Goal: Task Accomplishment & Management: Use online tool/utility

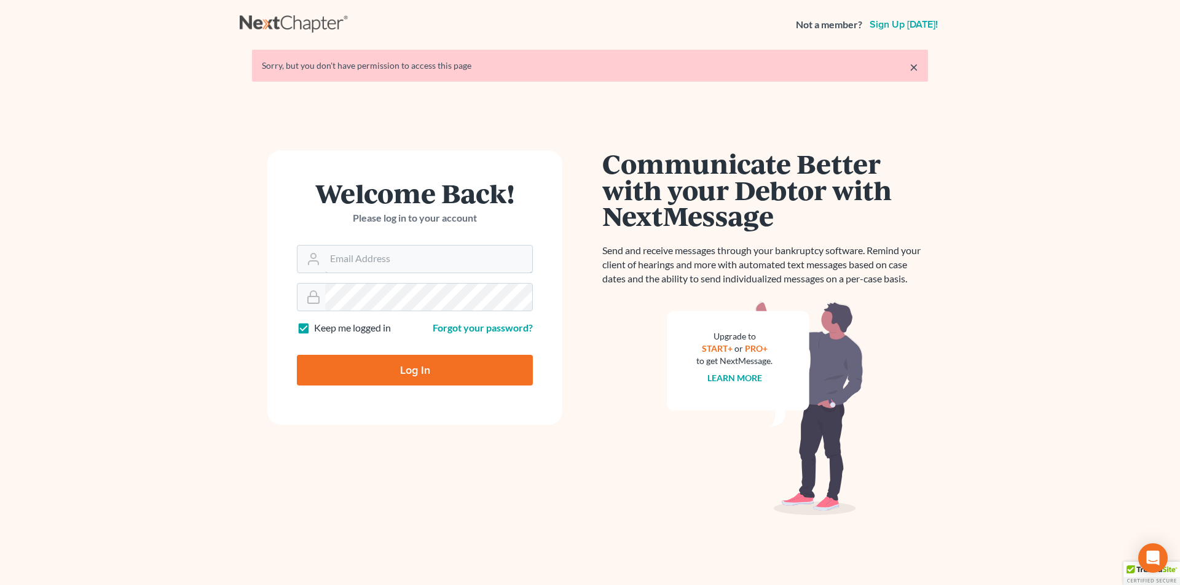
type input "[PERSON_NAME][EMAIL_ADDRESS][DOMAIN_NAME]"
click at [313, 370] on input "Log In" at bounding box center [415, 370] width 236 height 31
type input "Thinking..."
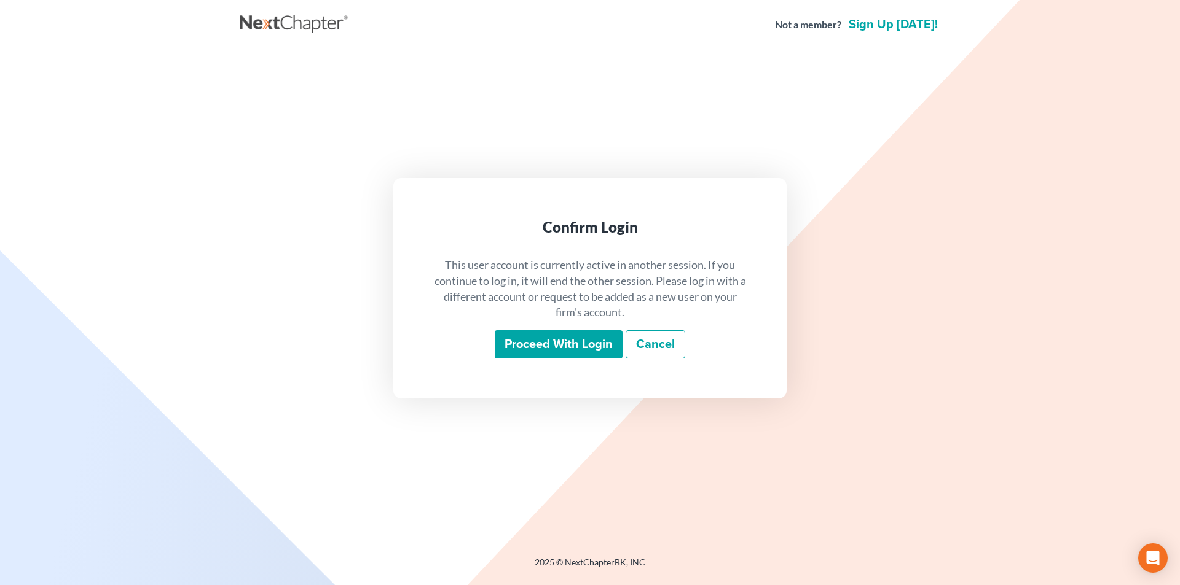
click at [555, 345] on input "Proceed with login" at bounding box center [559, 345] width 128 height 28
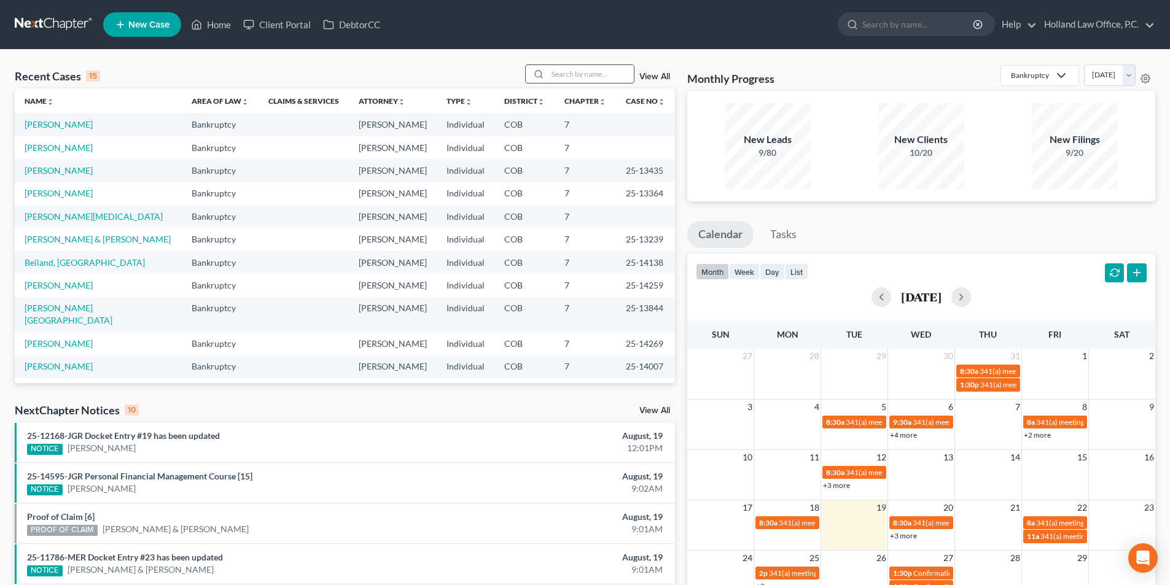
paste input "(970) 699-2270"
type input "(970) 699-2270"
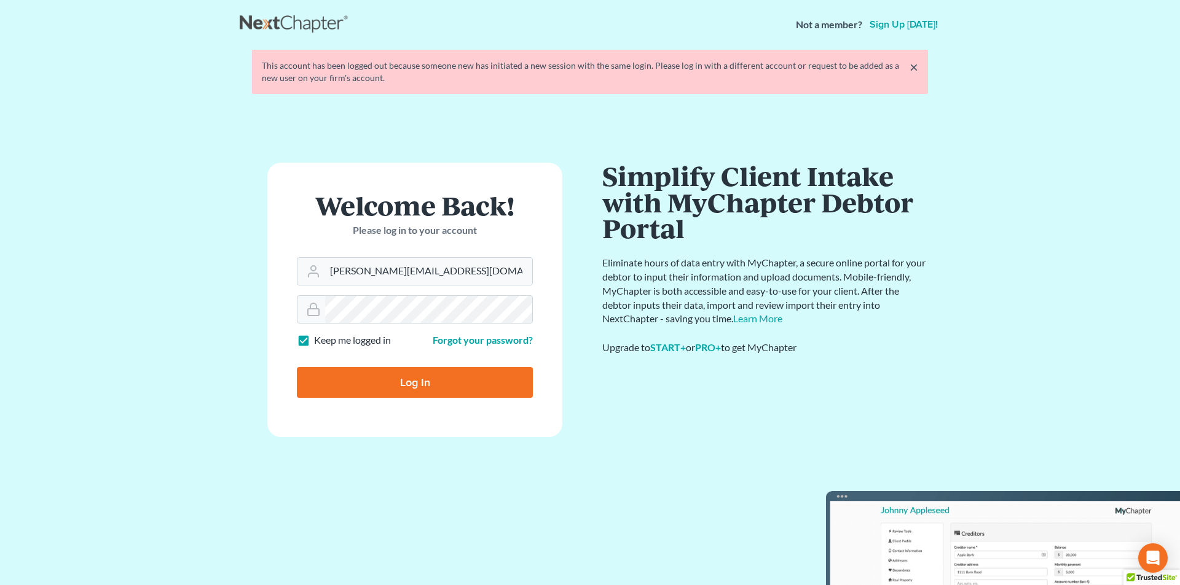
click at [382, 388] on input "Log In" at bounding box center [415, 382] width 236 height 31
type input "Thinking..."
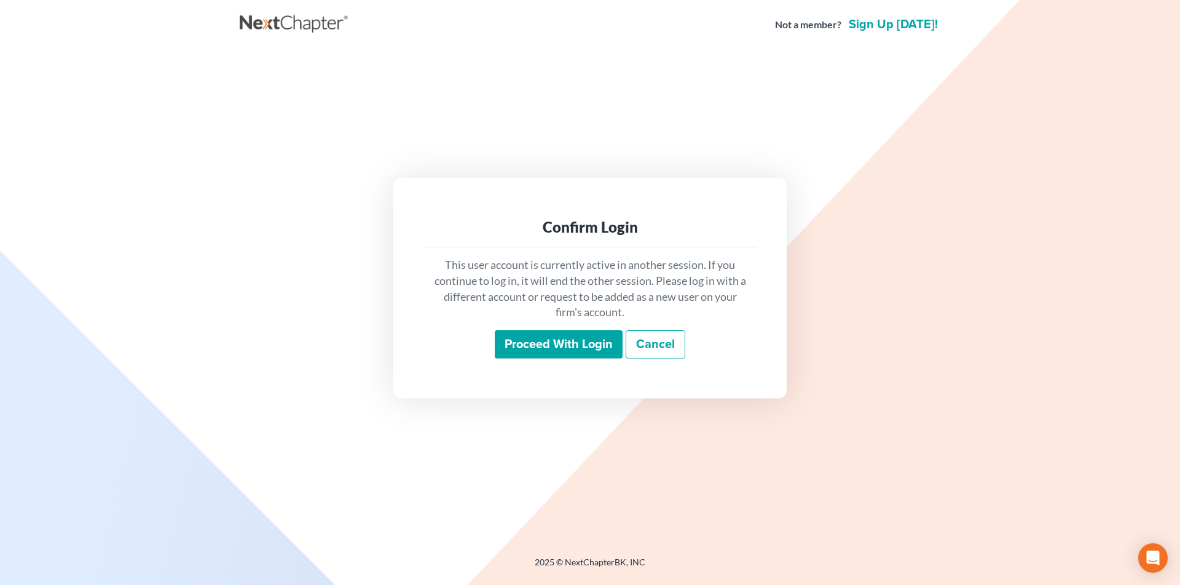
click at [569, 343] on input "Proceed with login" at bounding box center [559, 345] width 128 height 28
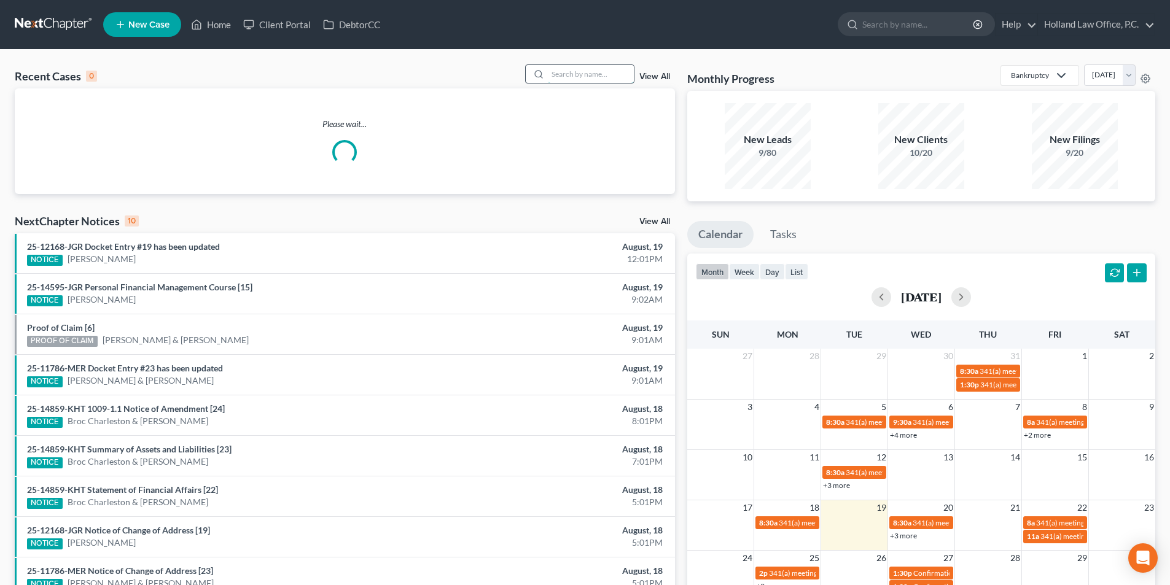
click at [567, 76] on input "search" at bounding box center [591, 74] width 86 height 18
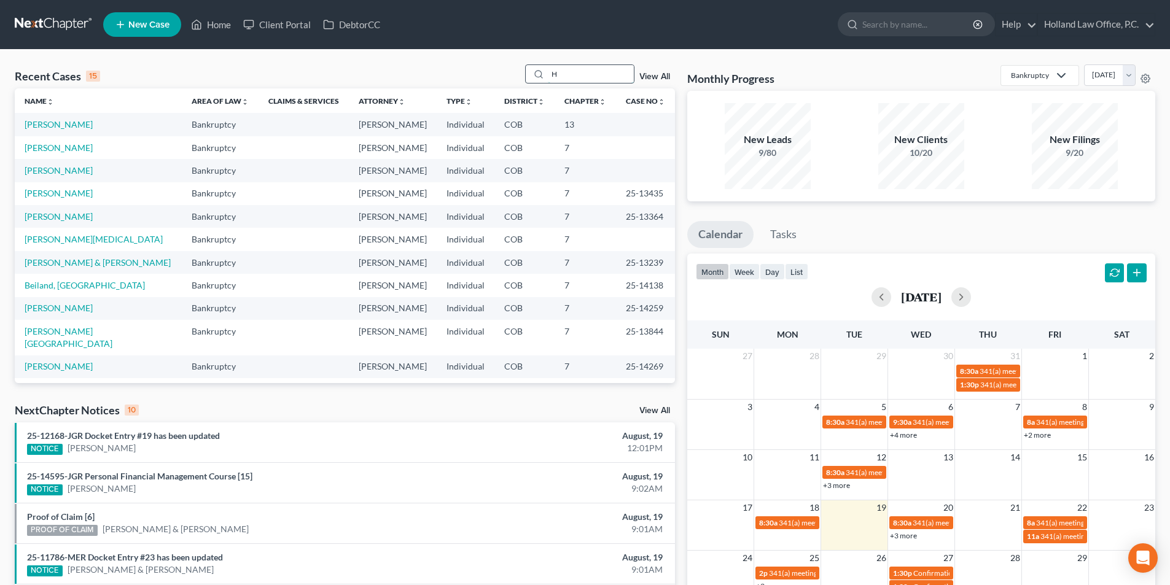
type input "Ha"
